Goal: Check status: Check status

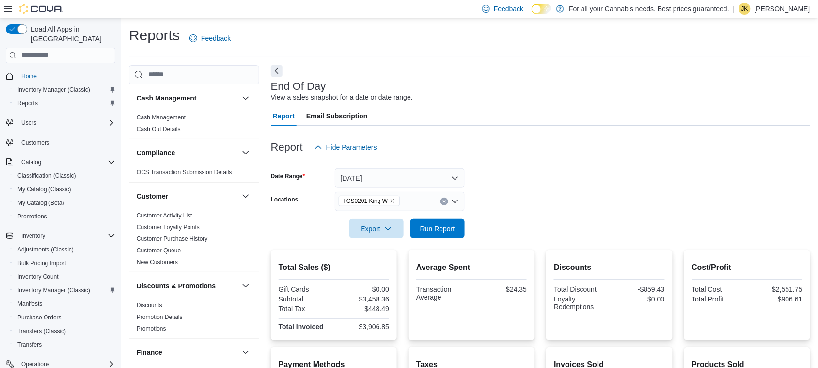
scroll to position [660, 0]
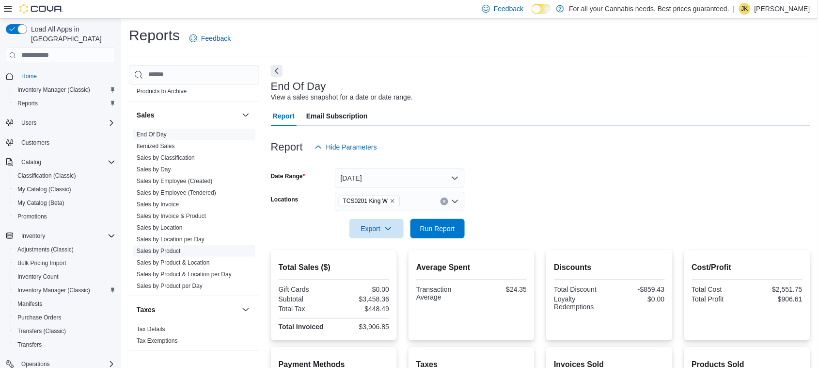
click at [158, 250] on link "Sales by Product" at bounding box center [159, 250] width 44 height 7
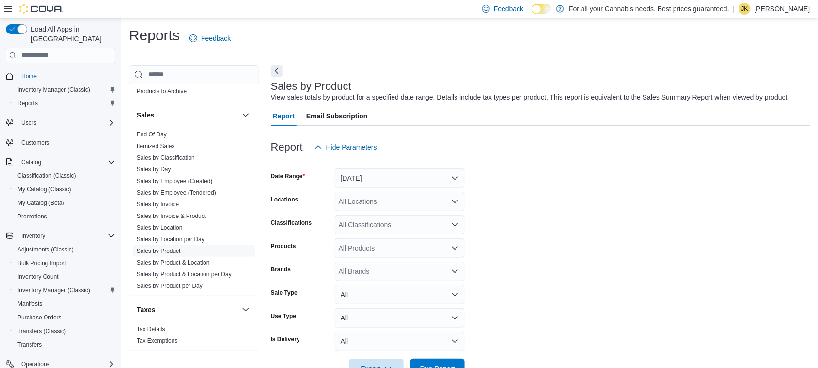
scroll to position [22, 0]
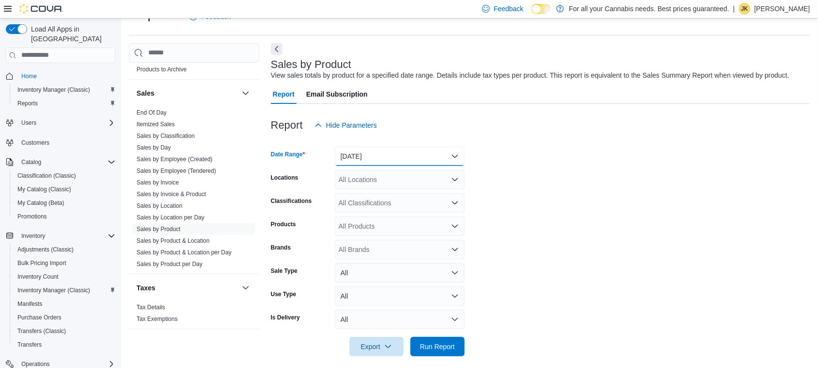
click at [376, 148] on button "[DATE]" at bounding box center [400, 155] width 130 height 19
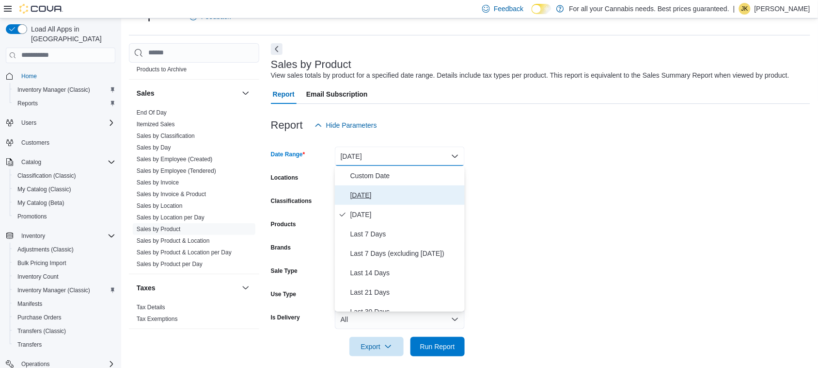
click at [359, 204] on button "[DATE]" at bounding box center [400, 194] width 130 height 19
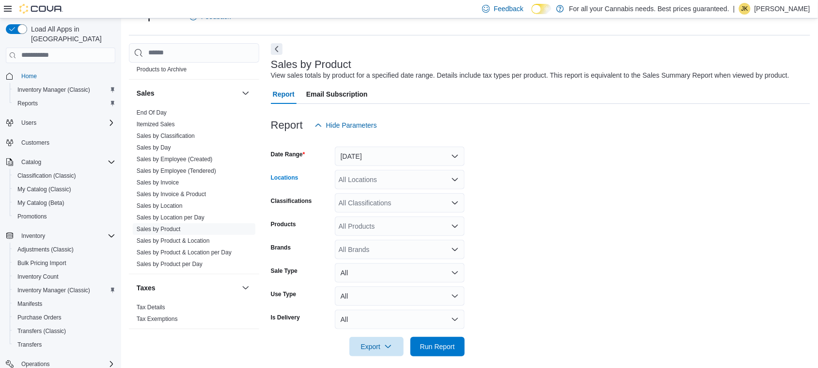
click at [378, 185] on div "All Locations" at bounding box center [400, 179] width 130 height 19
type input "***"
click at [381, 190] on button "TCS0201 King W" at bounding box center [400, 196] width 130 height 14
click at [648, 209] on form "Date Range Today Locations TCS0201 King W Classifications All Classifications P…" at bounding box center [541, 245] width 540 height 221
click at [449, 350] on span "Run Report" at bounding box center [437, 346] width 35 height 10
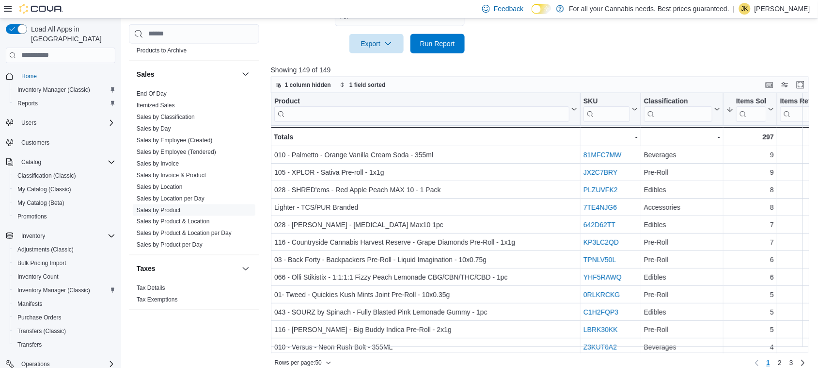
scroll to position [335, 0]
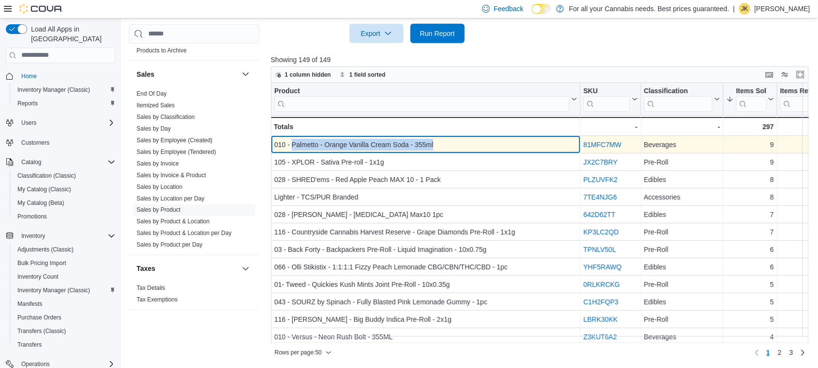
drag, startPoint x: 291, startPoint y: 144, endPoint x: 467, endPoint y: 138, distance: 176.1
click at [467, 139] on div "010 - Palmetto - Orange Vanilla Cream Soda - 355ml" at bounding box center [425, 145] width 303 height 12
copy div "Palmetto - Orange Vanilla Cream Soda - 355ml"
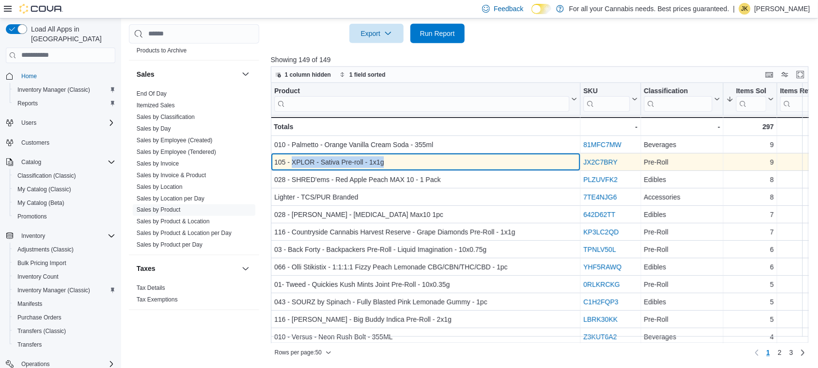
drag, startPoint x: 291, startPoint y: 161, endPoint x: 387, endPoint y: 154, distance: 95.8
click at [387, 154] on div "105 - XPLOR - Sativa Pre-roll - 1x1g - Product, column 1, row 2" at bounding box center [426, 161] width 310 height 17
copy div "XPLOR - Sativa Pre-roll - 1x1g"
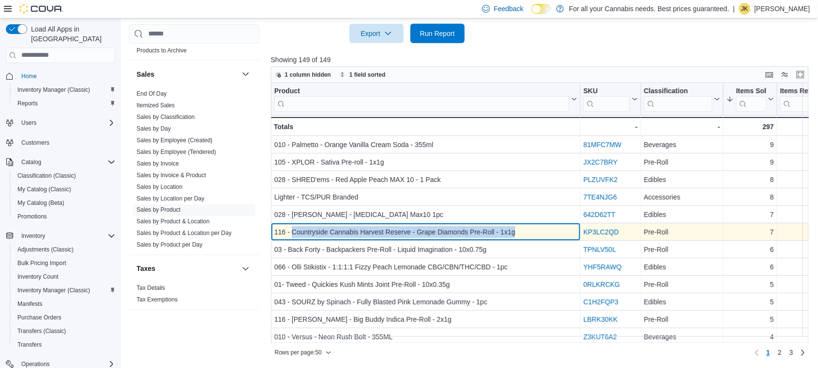
drag, startPoint x: 292, startPoint y: 231, endPoint x: 546, endPoint y: 225, distance: 254.1
click at [546, 226] on div "116 - Countryside Cannabis Harvest Reserve - Grape Diamonds Pre-Roll - 1x1g" at bounding box center [425, 232] width 303 height 12
copy div "Countryside Cannabis Harvest Reserve - Grape Diamonds Pre-Roll - 1x1g"
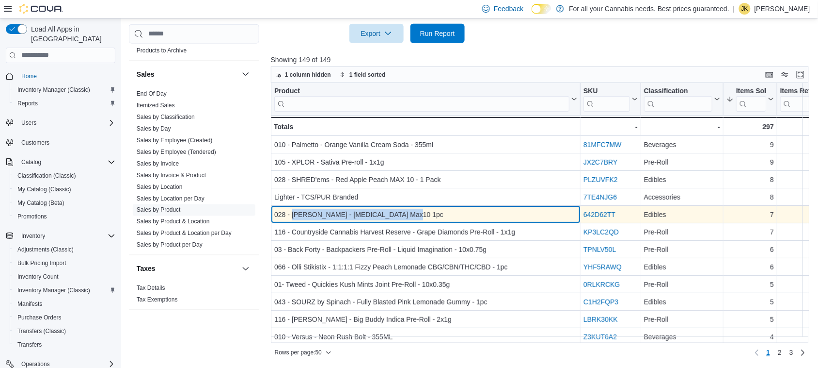
drag, startPoint x: 292, startPoint y: 209, endPoint x: 417, endPoint y: 208, distance: 125.6
click at [417, 208] on div "028 - SHRED'ems - Shark Attack Max10 1pc" at bounding box center [425, 214] width 303 height 12
copy div "SHRED'ems - Shark Attack Max10 1pc"
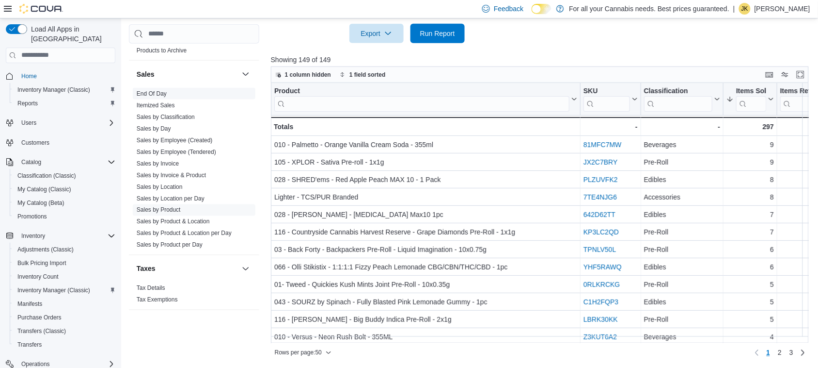
click at [156, 97] on span "End Of Day" at bounding box center [194, 94] width 123 height 12
click at [152, 93] on link "End Of Day" at bounding box center [152, 93] width 30 height 7
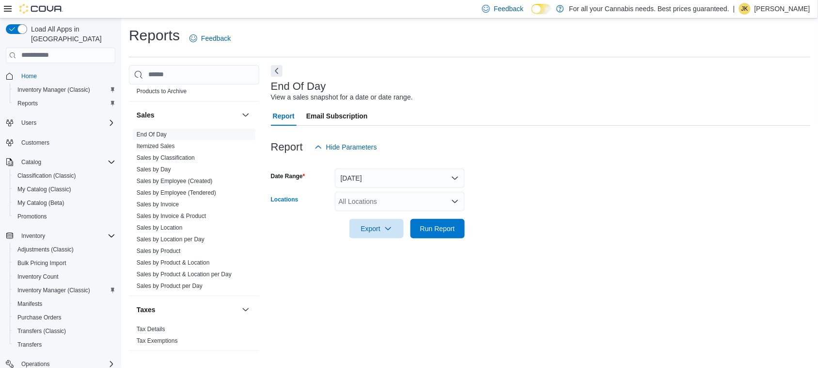
click at [379, 200] on div "All Locations" at bounding box center [400, 201] width 130 height 19
type input "***"
click at [390, 224] on button "TCS0201 King W" at bounding box center [400, 218] width 130 height 14
click at [538, 205] on form "Date Range [DATE] Locations TCS0201 King W Export Run Report" at bounding box center [541, 197] width 540 height 81
click at [447, 231] on span "Run Report" at bounding box center [437, 228] width 35 height 10
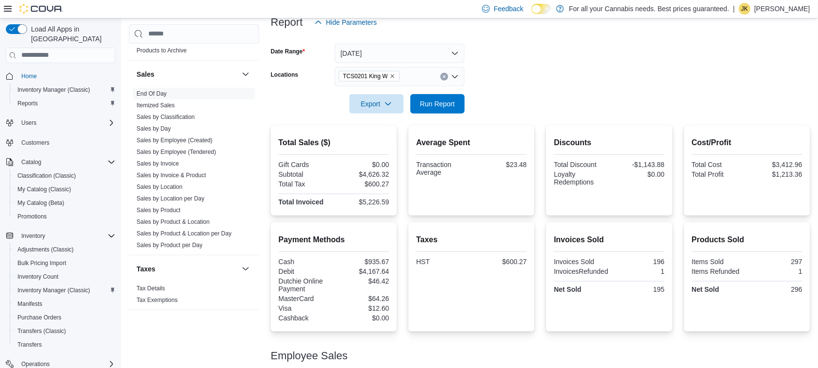
scroll to position [169, 0]
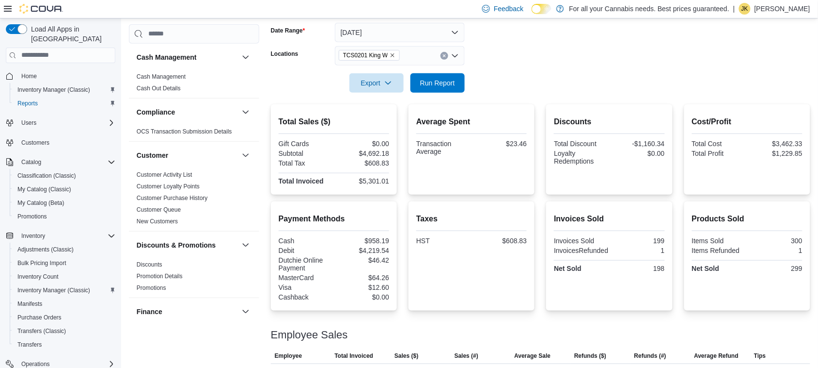
scroll to position [148, 0]
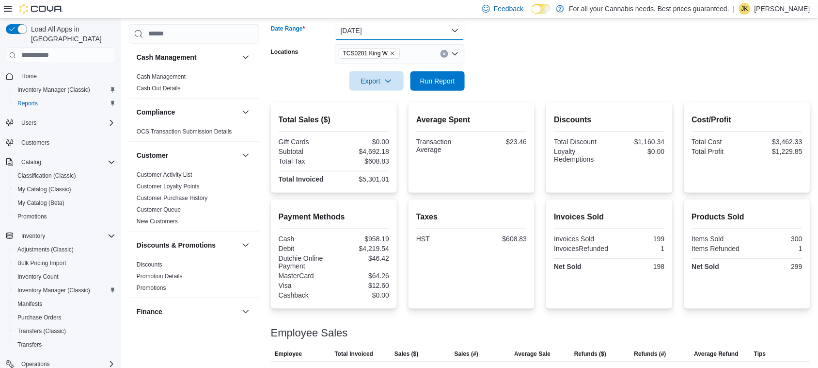
click at [450, 25] on button "[DATE]" at bounding box center [400, 30] width 130 height 19
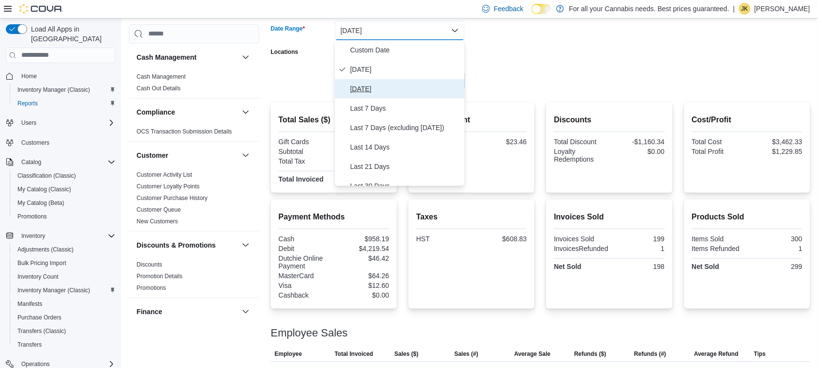
click at [364, 86] on span "[DATE]" at bounding box center [406, 89] width 111 height 12
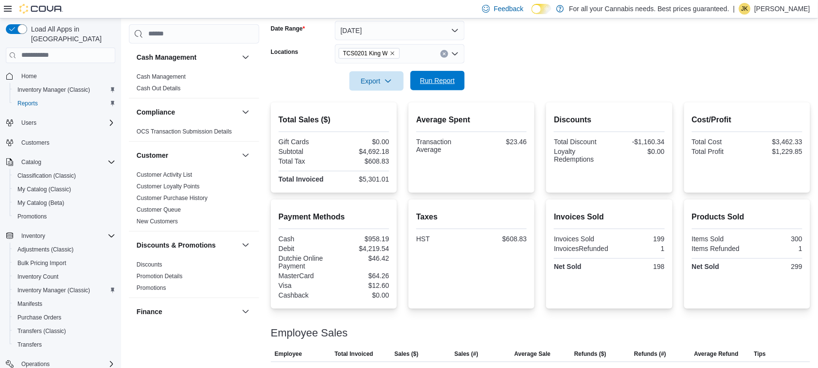
click at [440, 80] on span "Run Report" at bounding box center [437, 81] width 35 height 10
click at [437, 30] on button "[DATE]" at bounding box center [400, 30] width 130 height 19
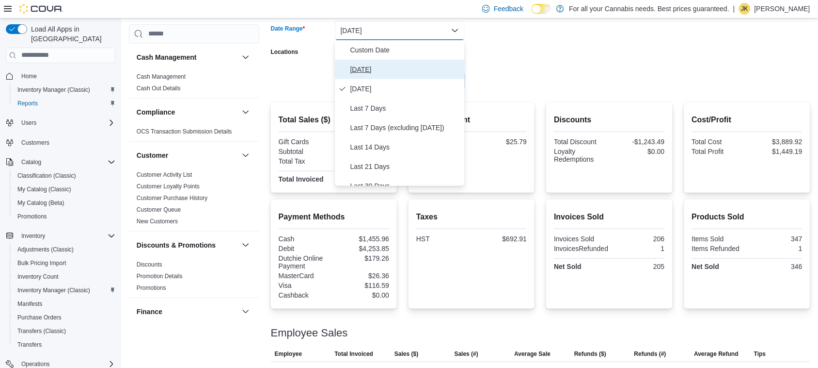
click at [358, 69] on span "[DATE]" at bounding box center [406, 70] width 111 height 12
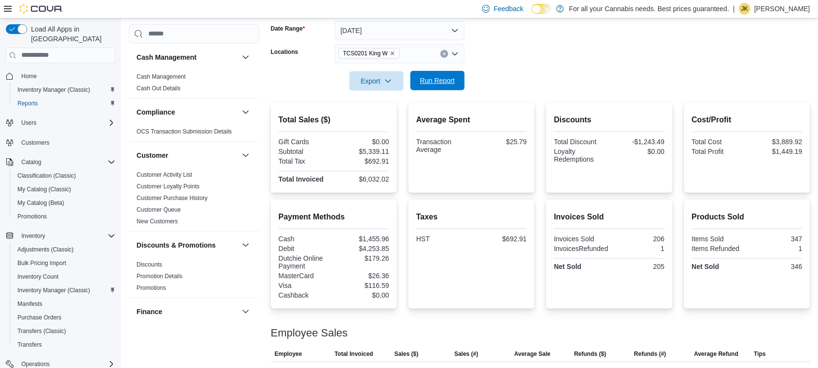
click at [430, 75] on span "Run Report" at bounding box center [438, 80] width 43 height 19
click at [591, 40] on form "Date Range [DATE] Locations TCS0201 King W Export Run Report" at bounding box center [541, 49] width 540 height 81
